Goal: Information Seeking & Learning: Learn about a topic

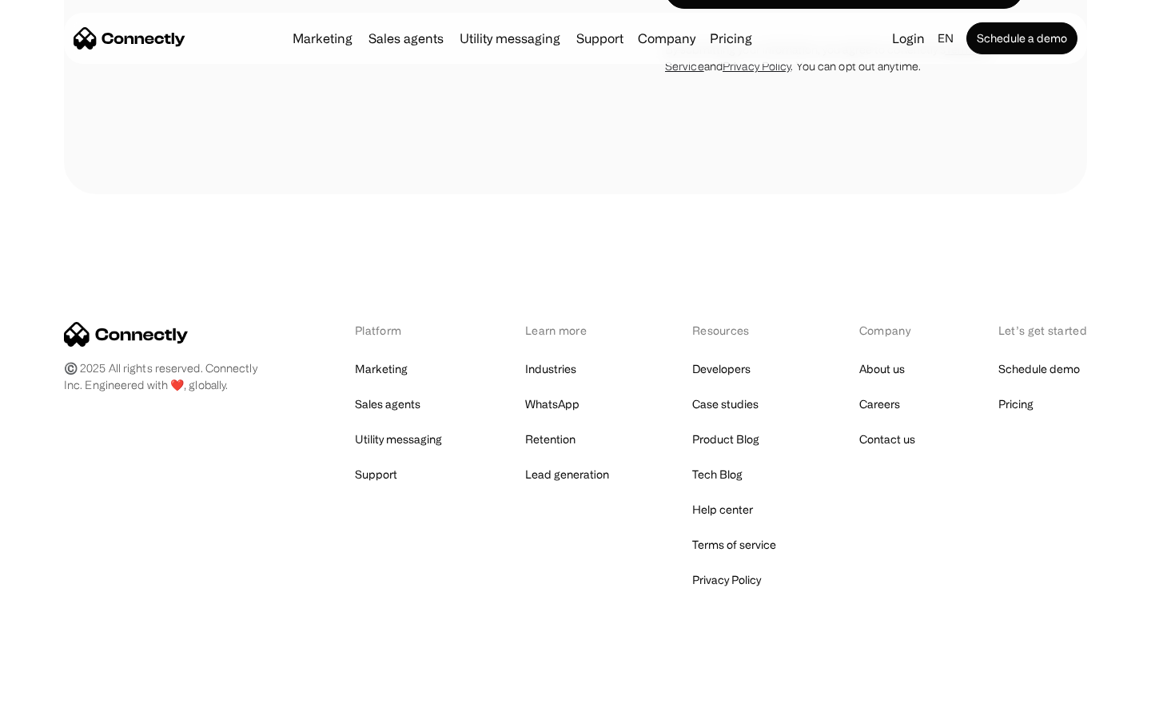
scroll to position [5687, 0]
